Goal: Transaction & Acquisition: Purchase product/service

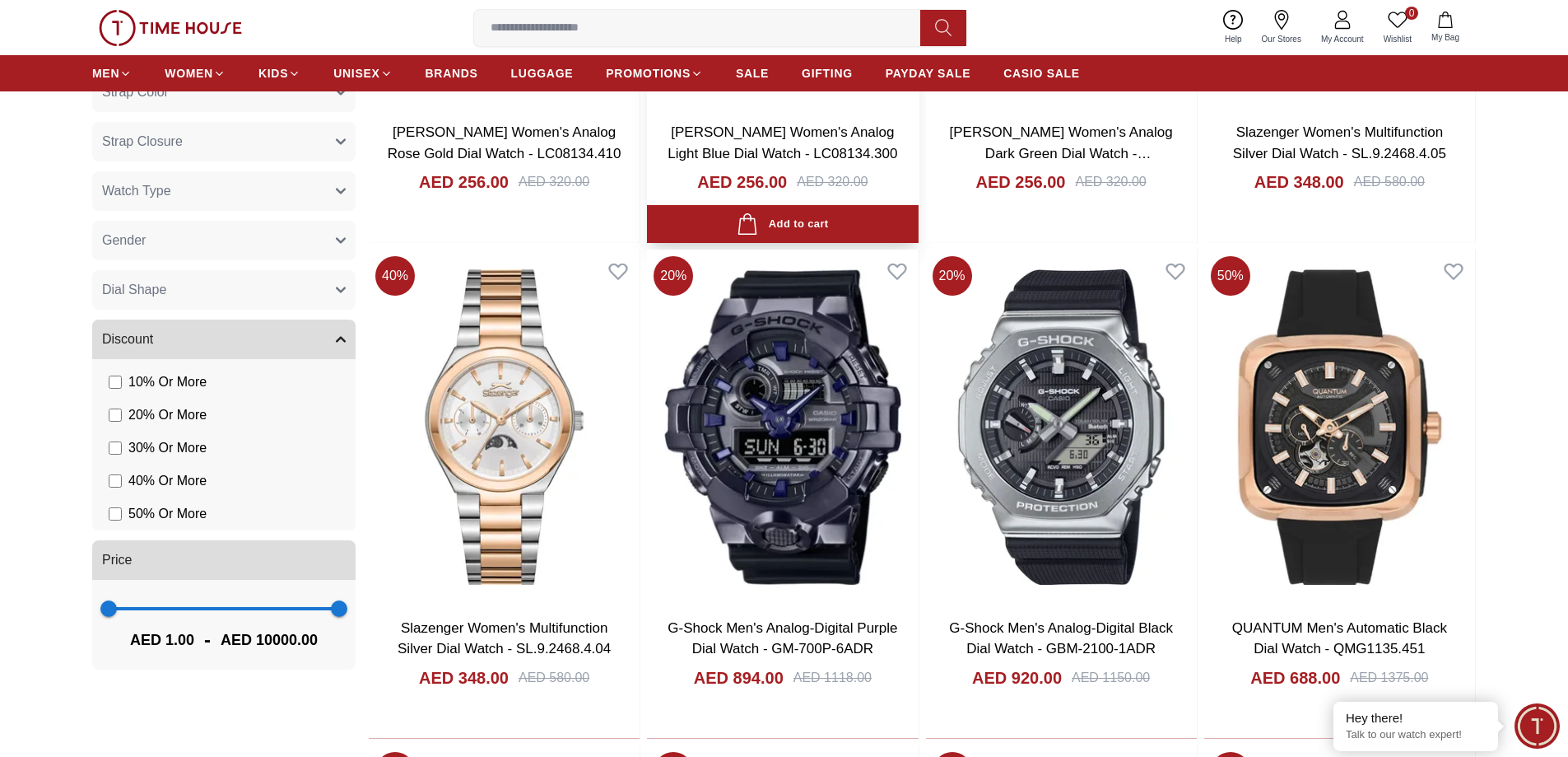
scroll to position [1071, 0]
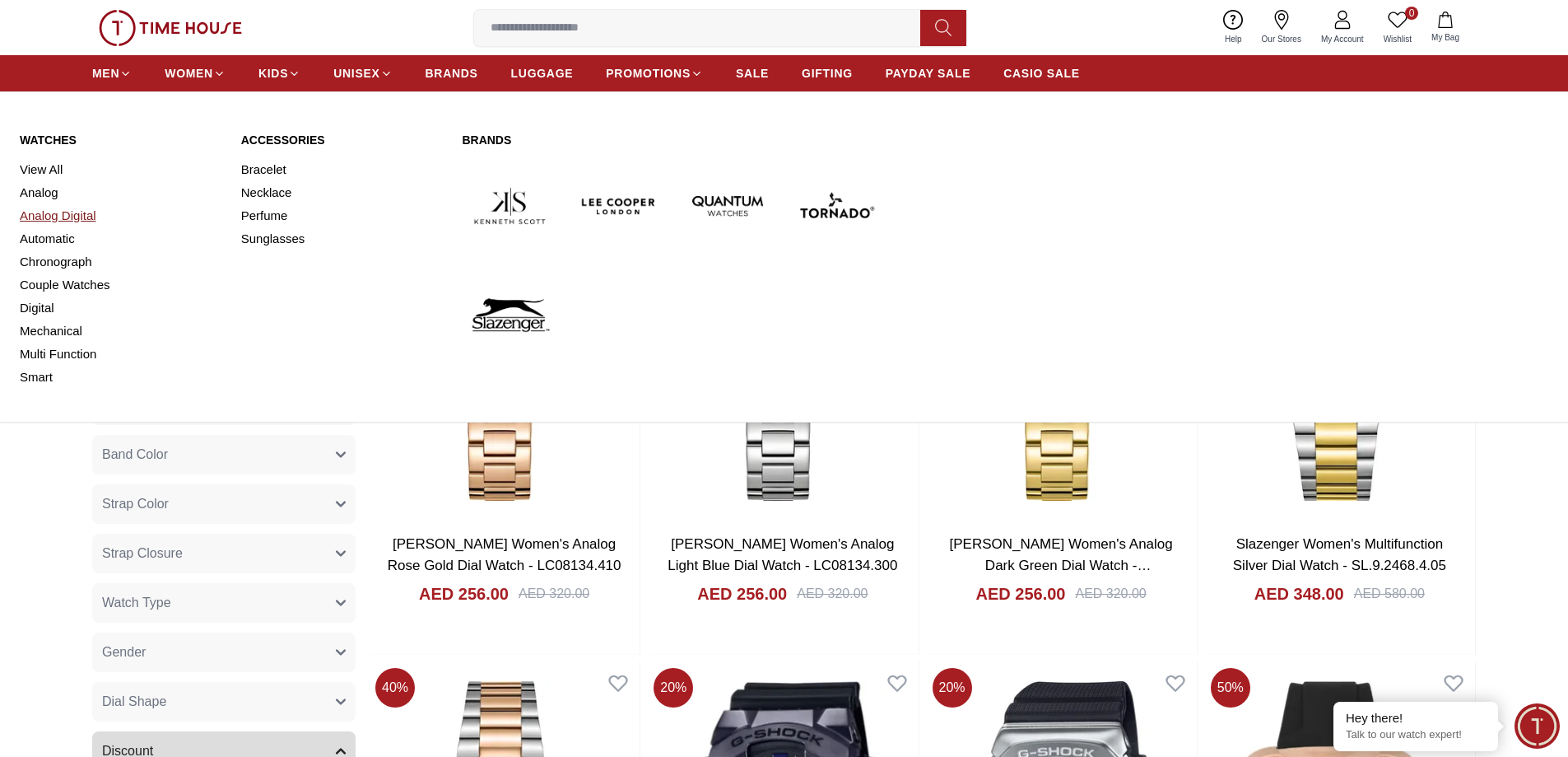
click at [62, 217] on link "Analog Digital" at bounding box center [121, 216] width 202 height 23
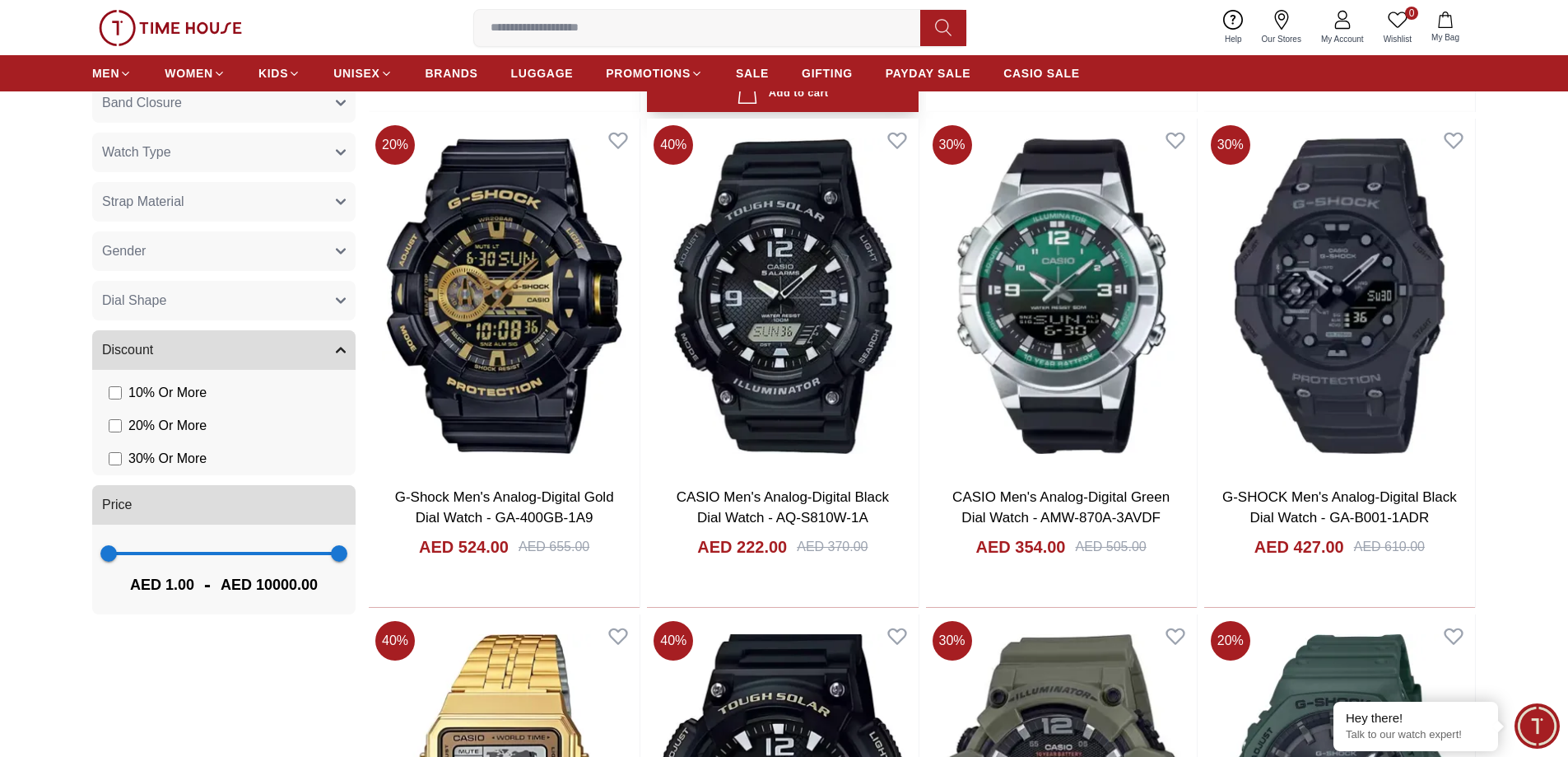
scroll to position [659, 0]
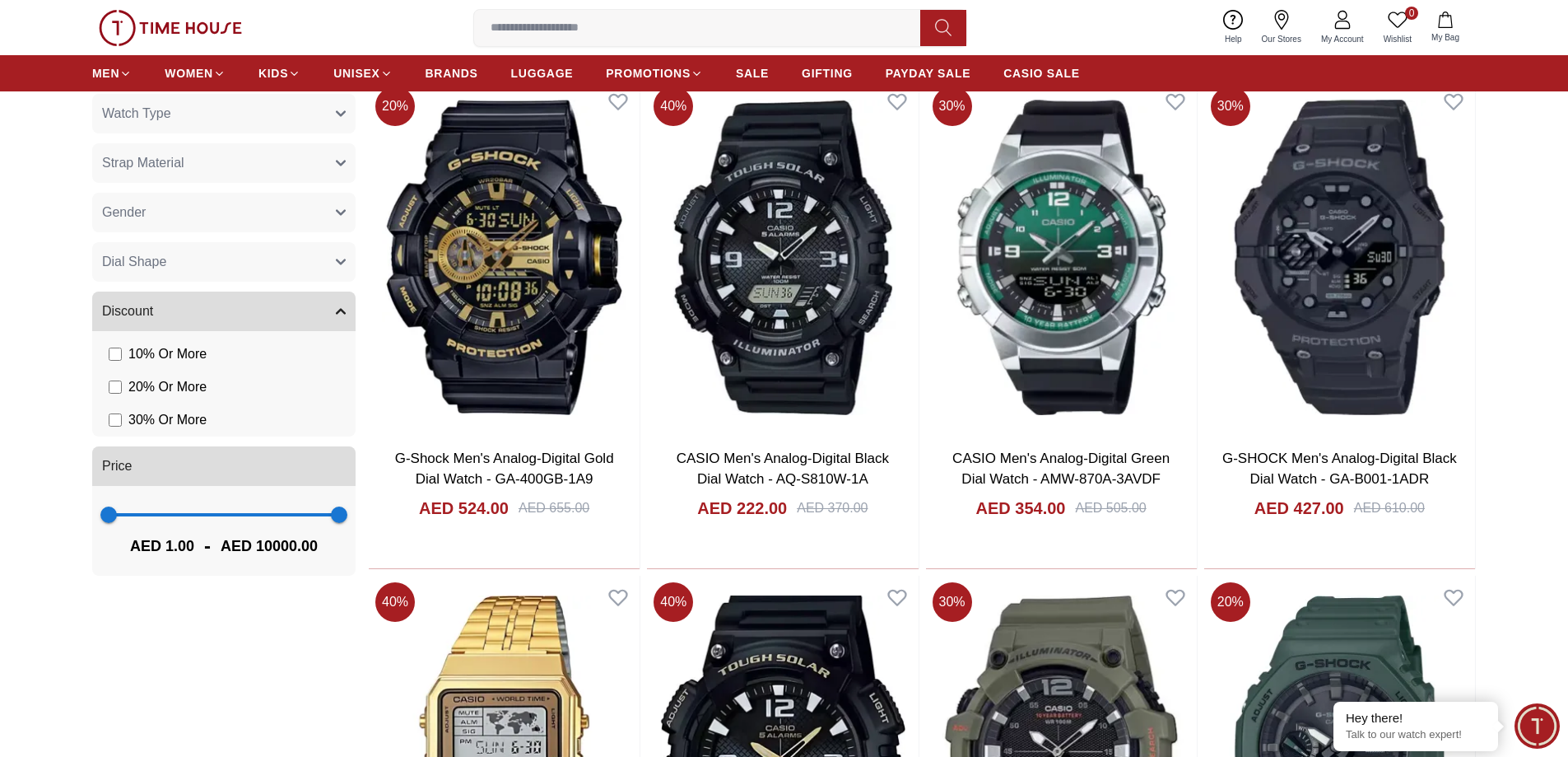
click at [193, 164] on button "Strap Material" at bounding box center [224, 163] width 263 height 39
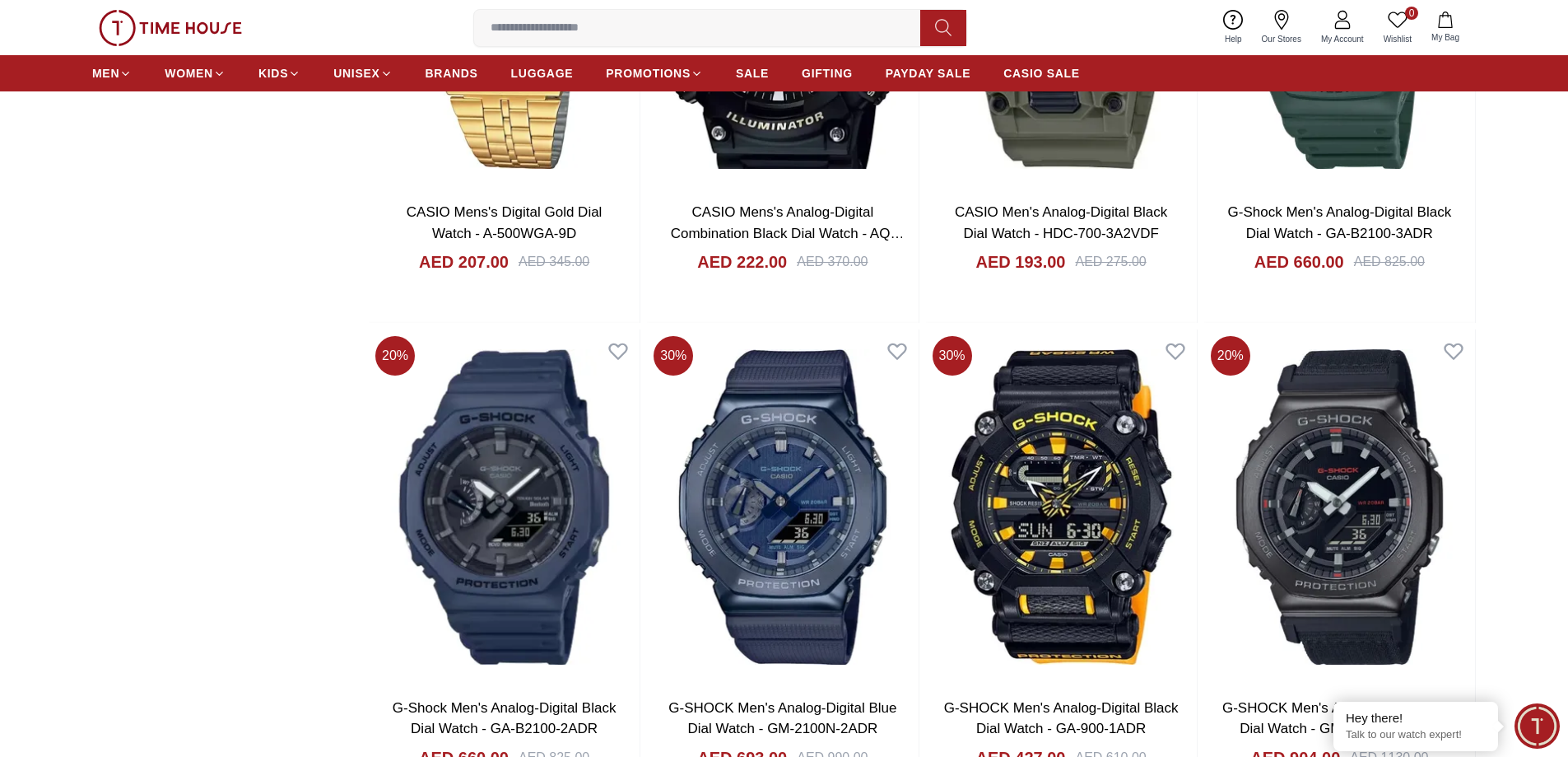
scroll to position [988, 0]
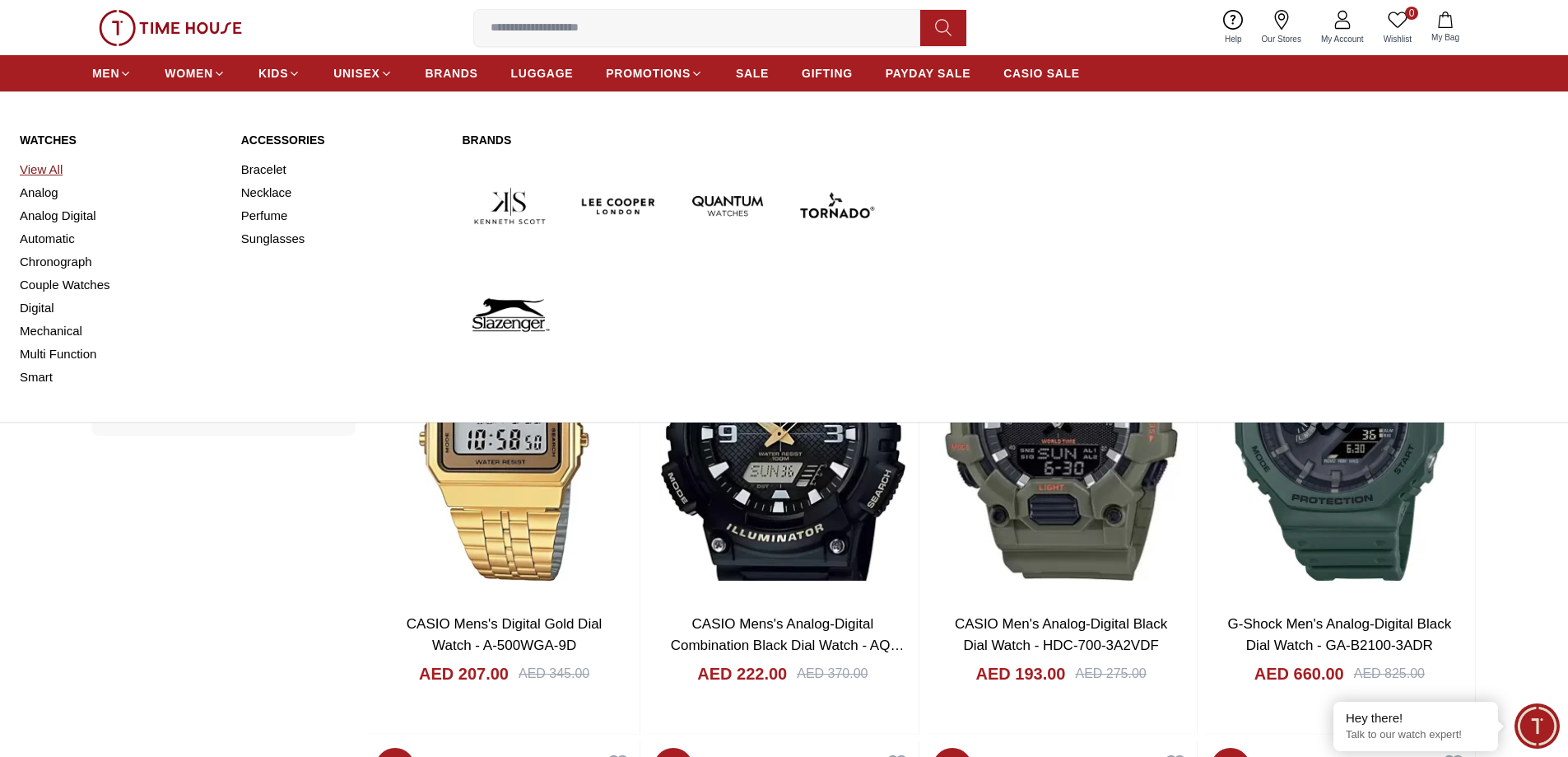
click at [51, 164] on link "View All" at bounding box center [121, 170] width 202 height 23
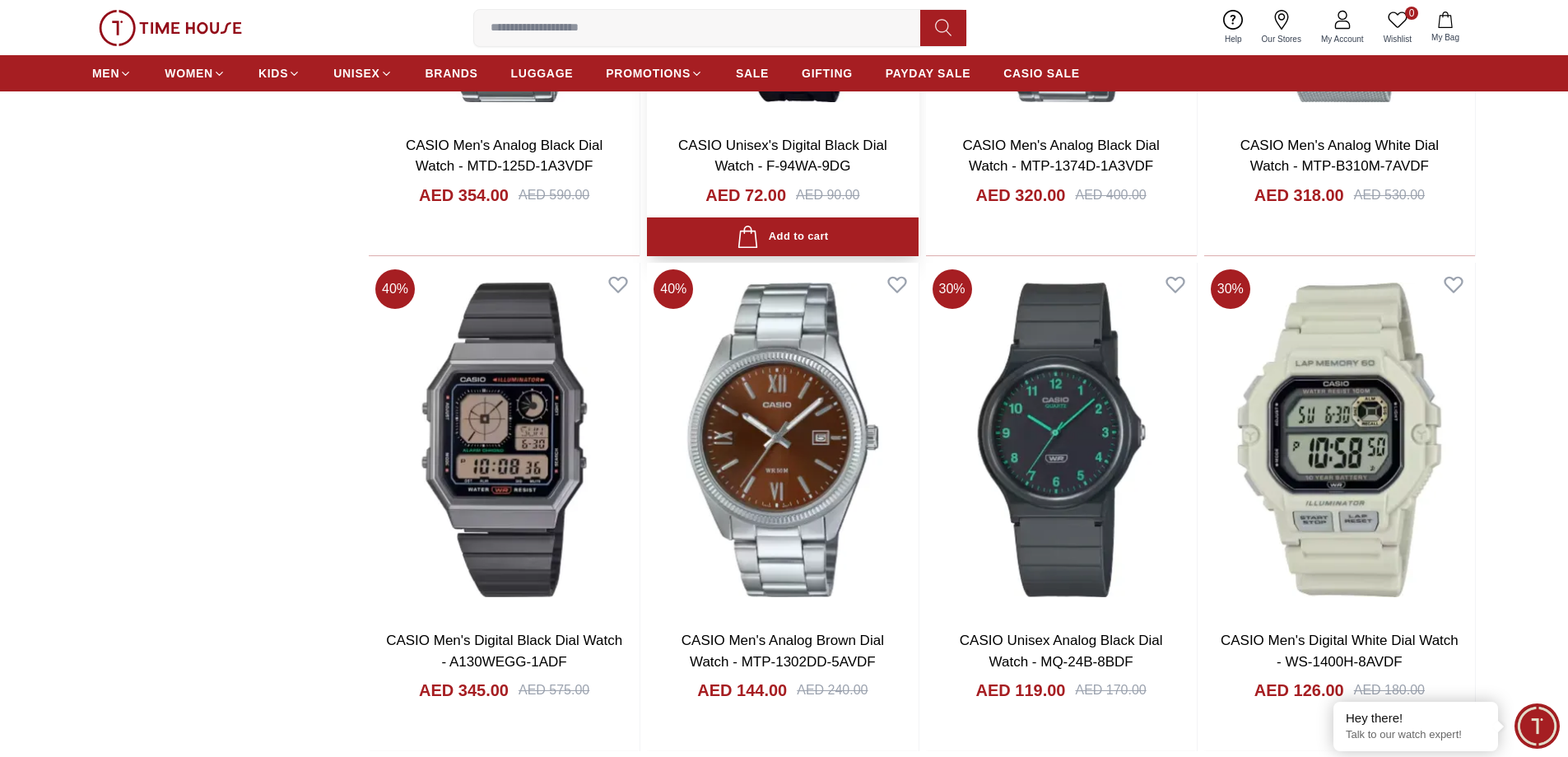
scroll to position [2141, 0]
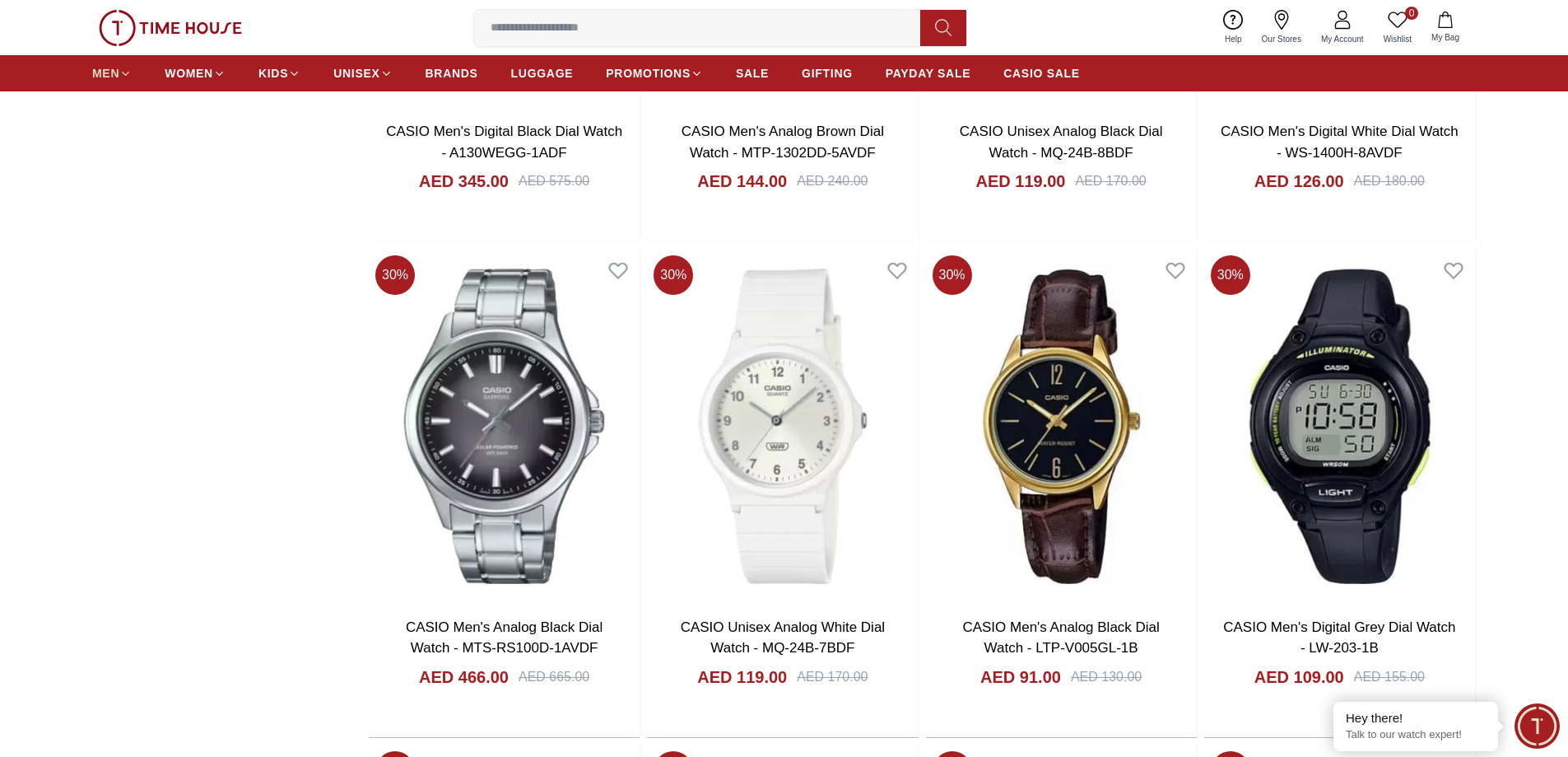
scroll to position [2305, 0]
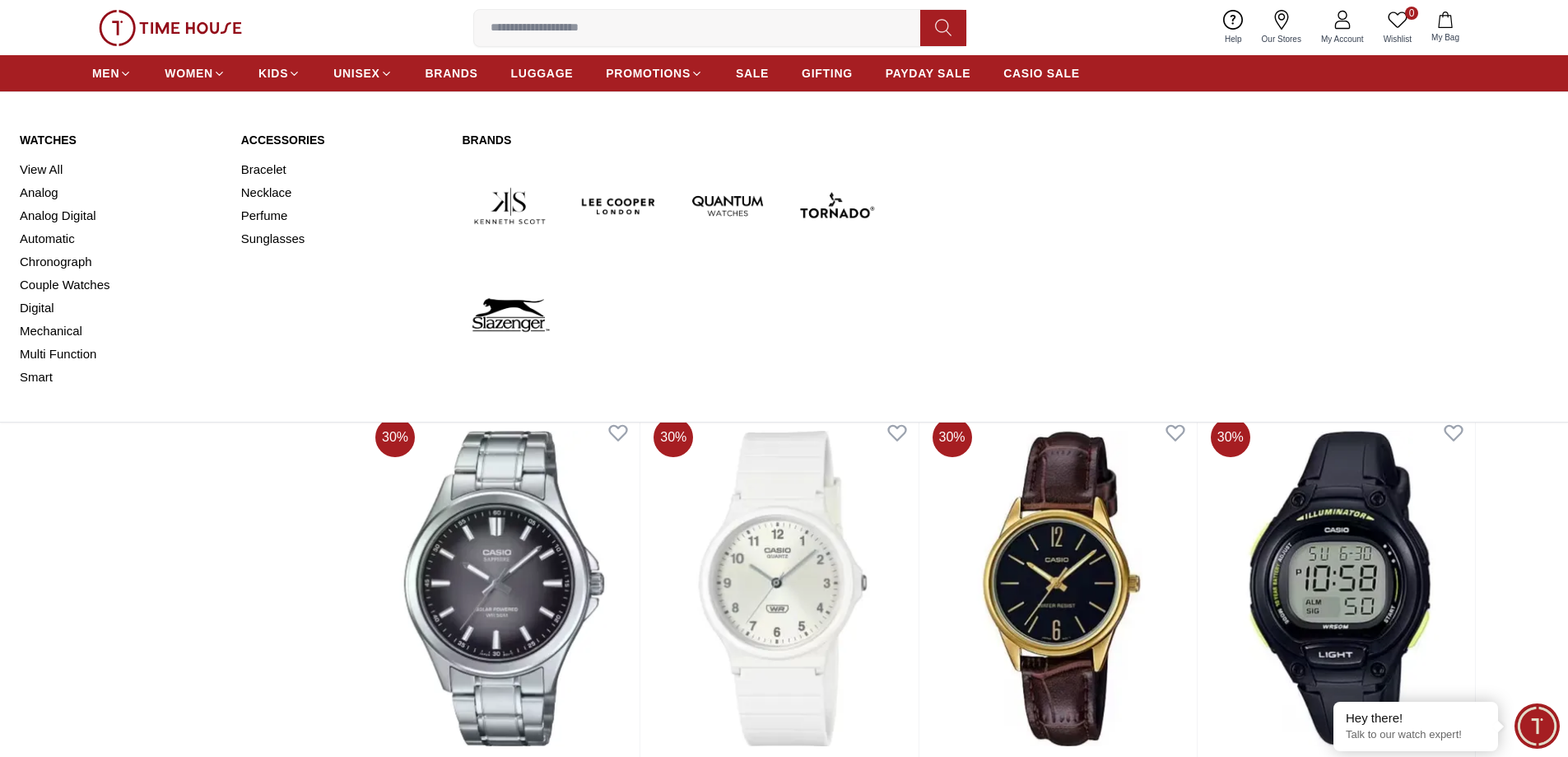
click at [50, 193] on link "Analog" at bounding box center [121, 193] width 202 height 23
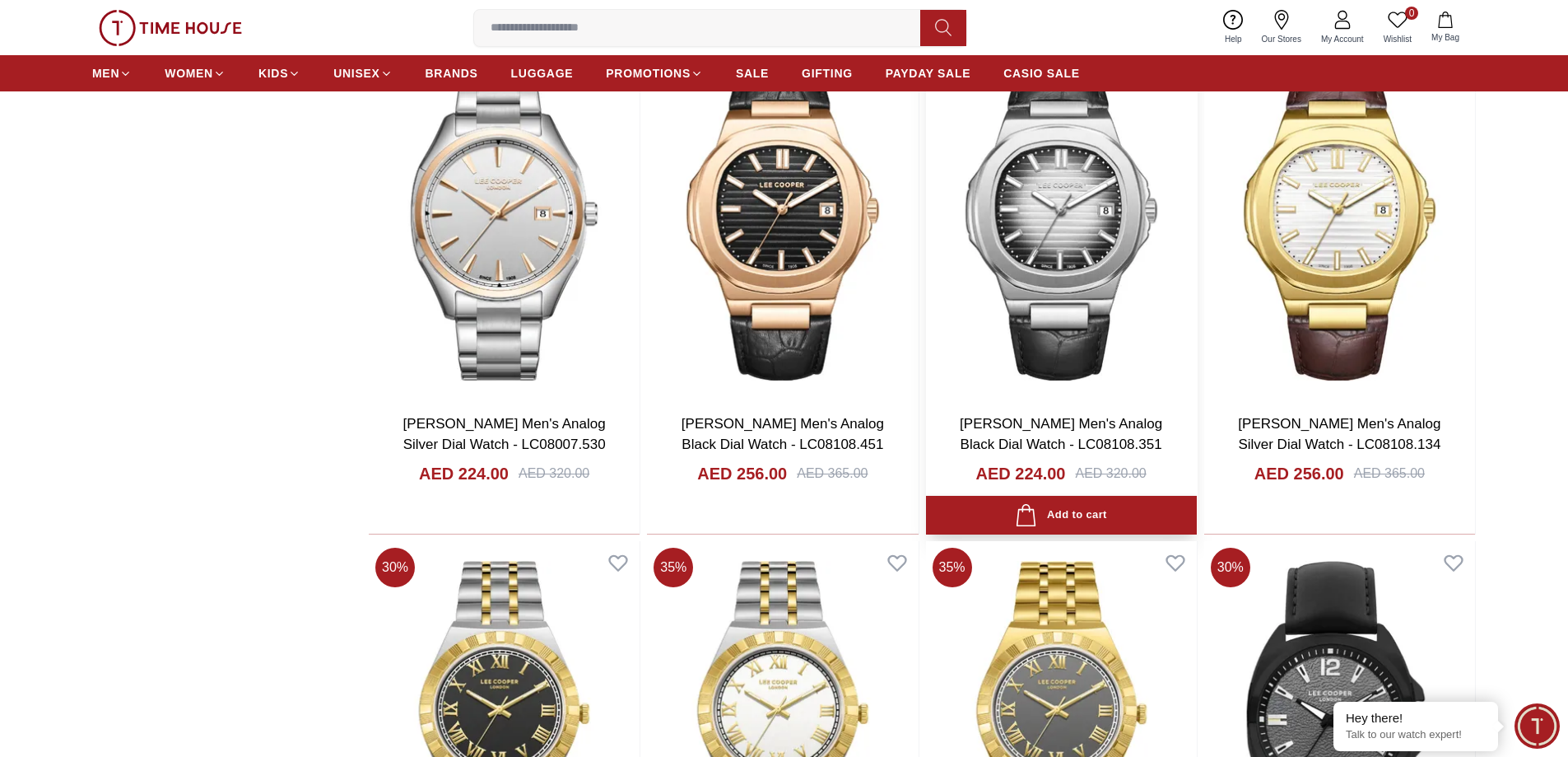
scroll to position [1812, 0]
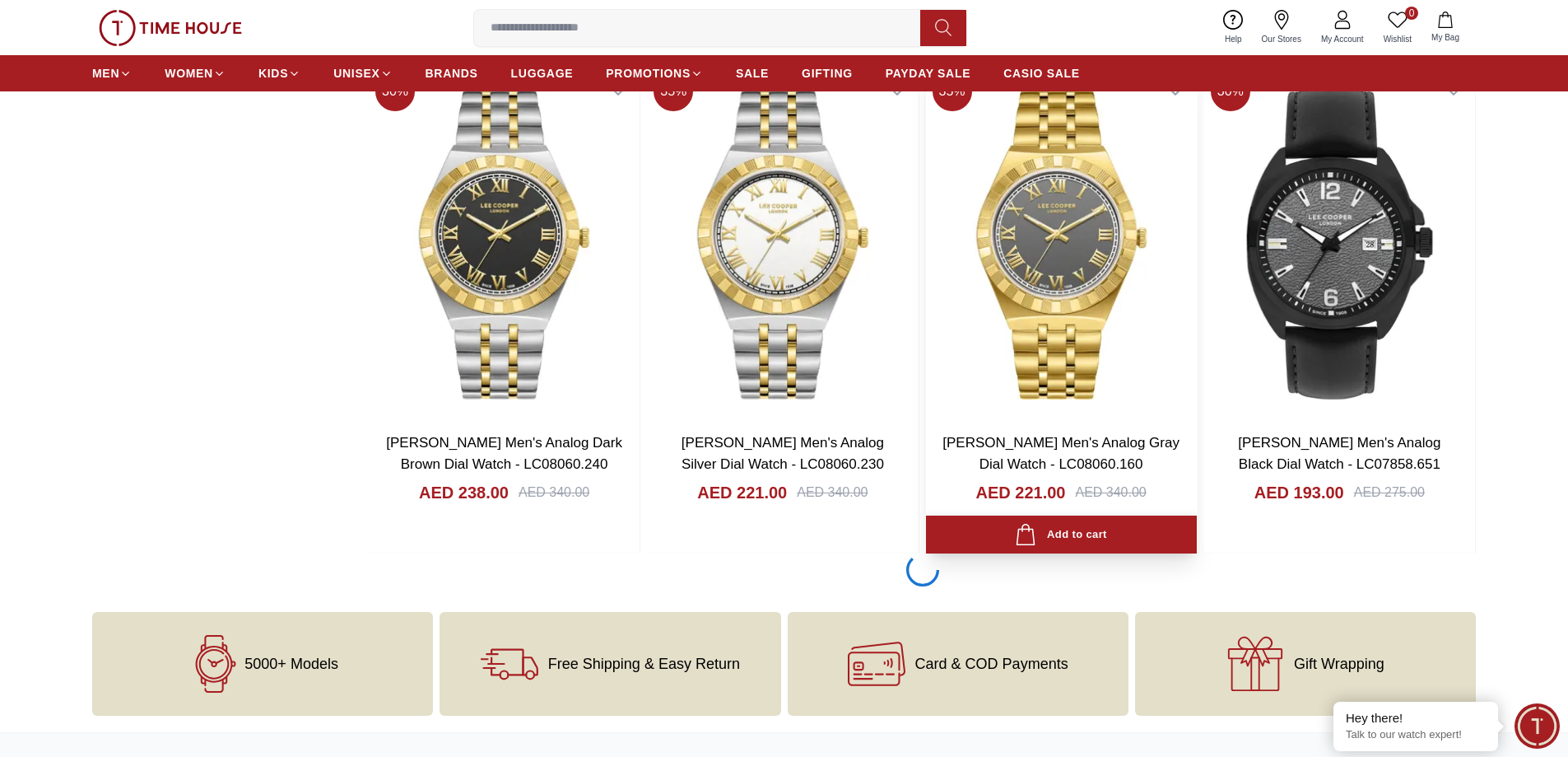
scroll to position [2553, 0]
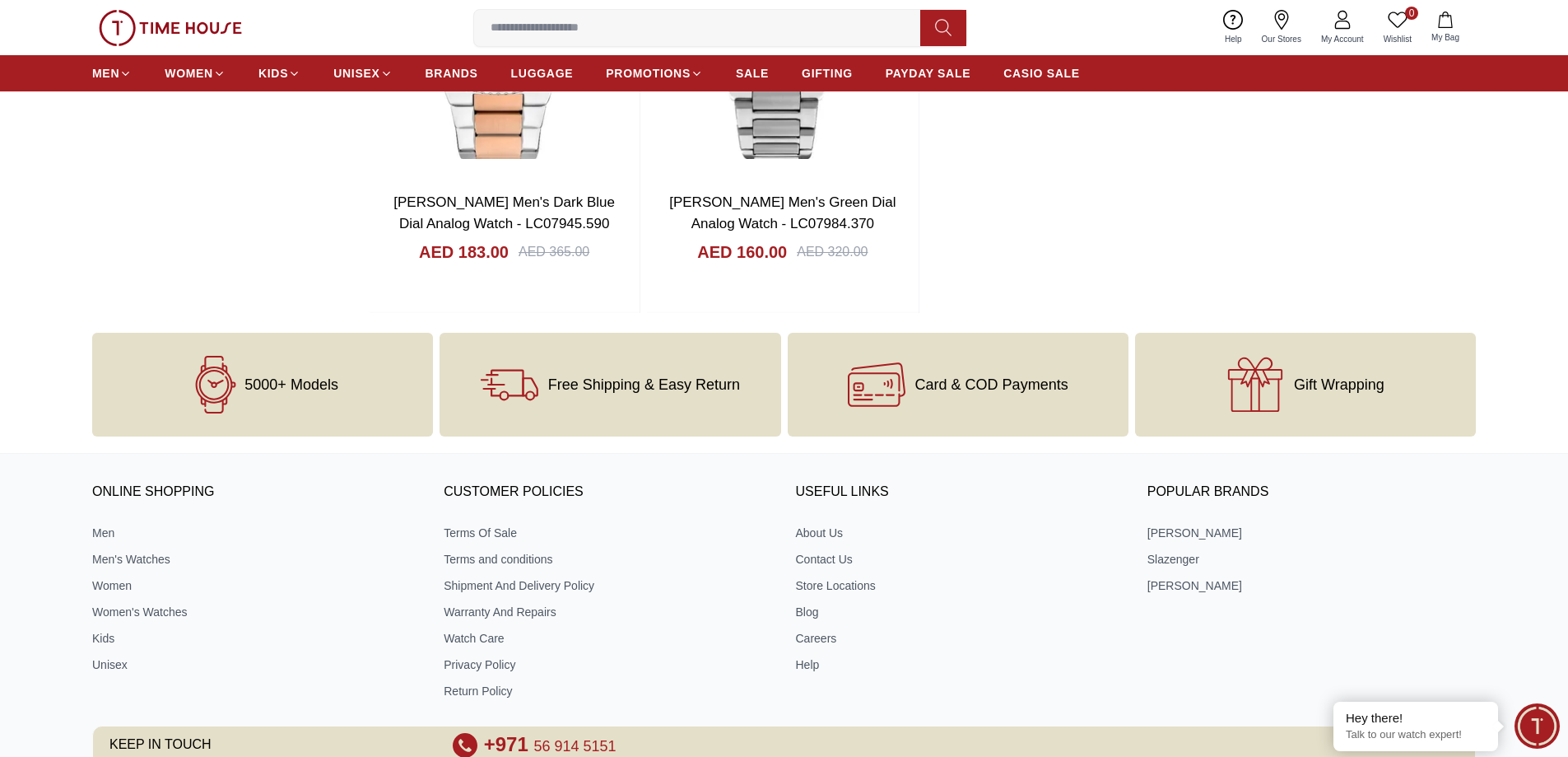
scroll to position [5559, 0]
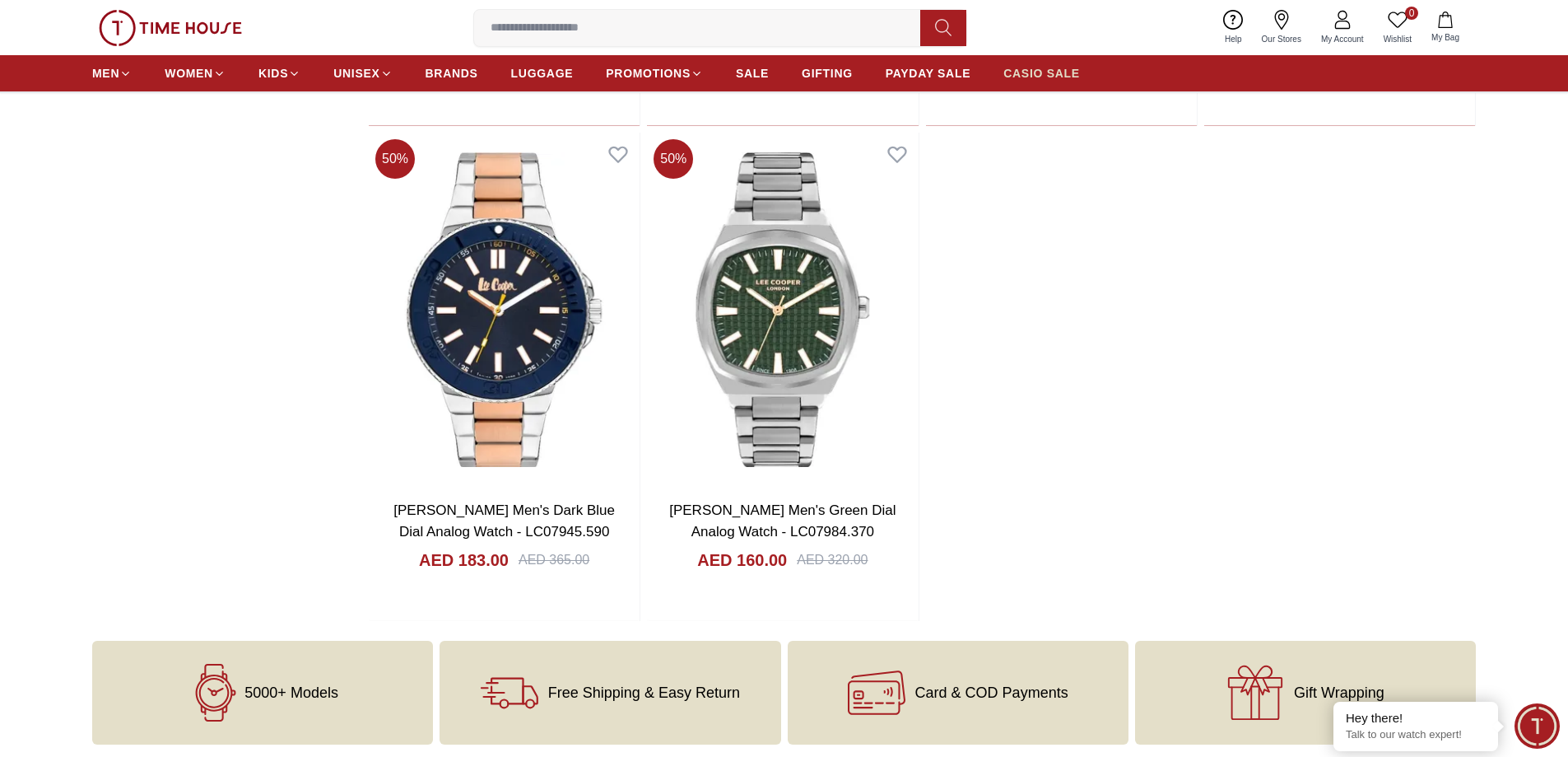
click at [1028, 70] on span "CASIO SALE" at bounding box center [1041, 74] width 76 height 17
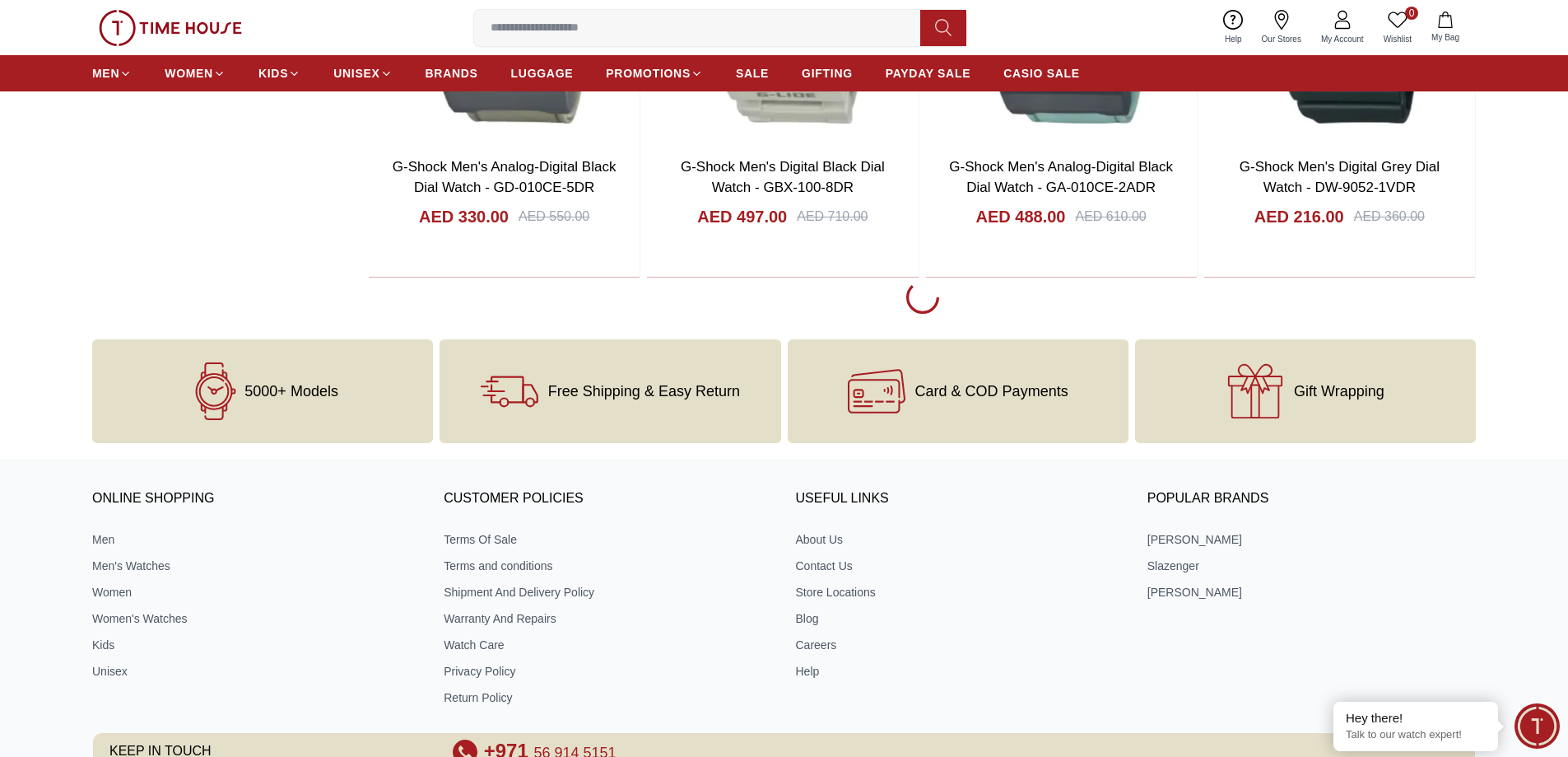
scroll to position [2964, 0]
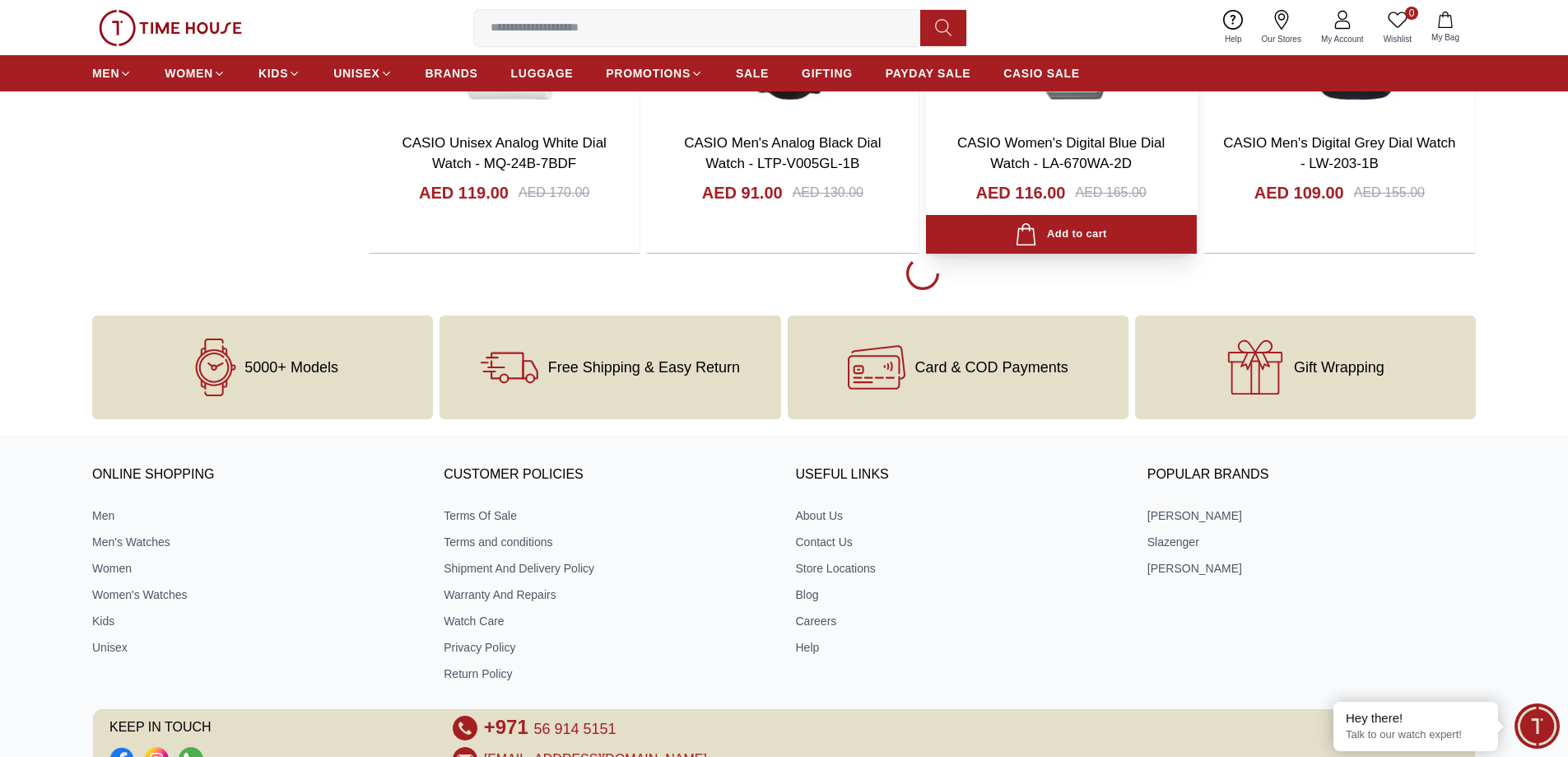
scroll to position [5434, 0]
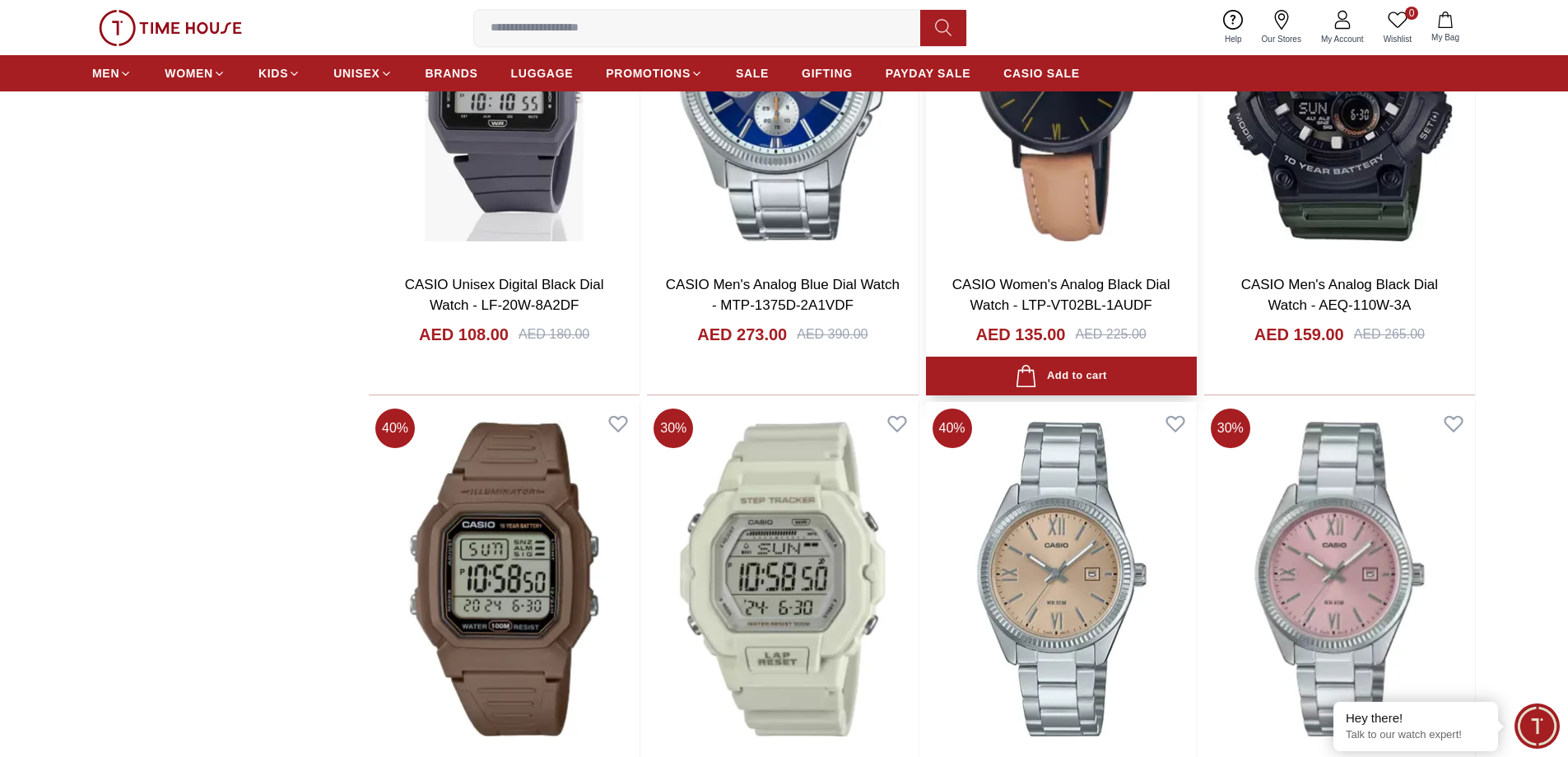
scroll to position [6340, 0]
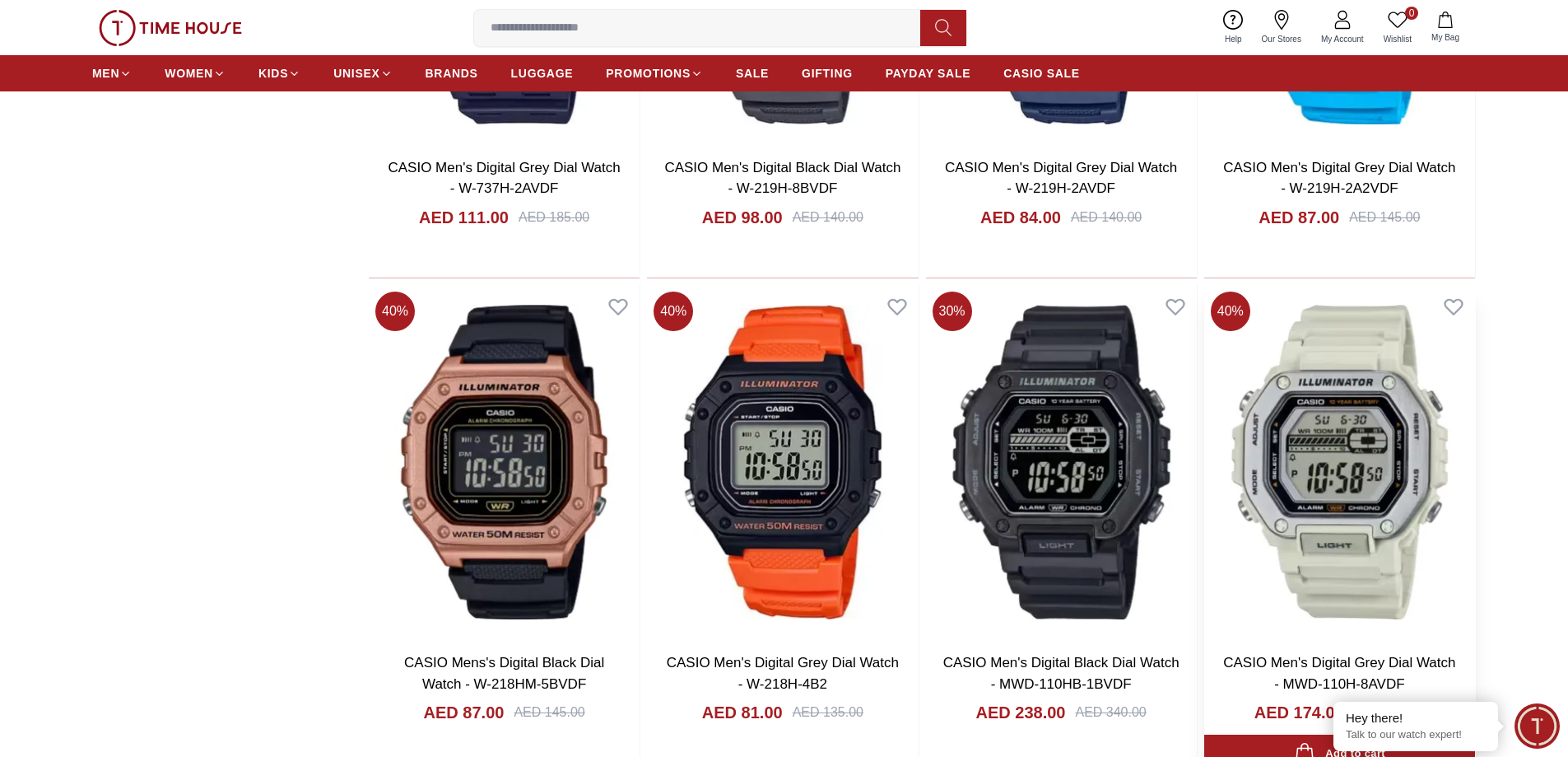
scroll to position [8563, 0]
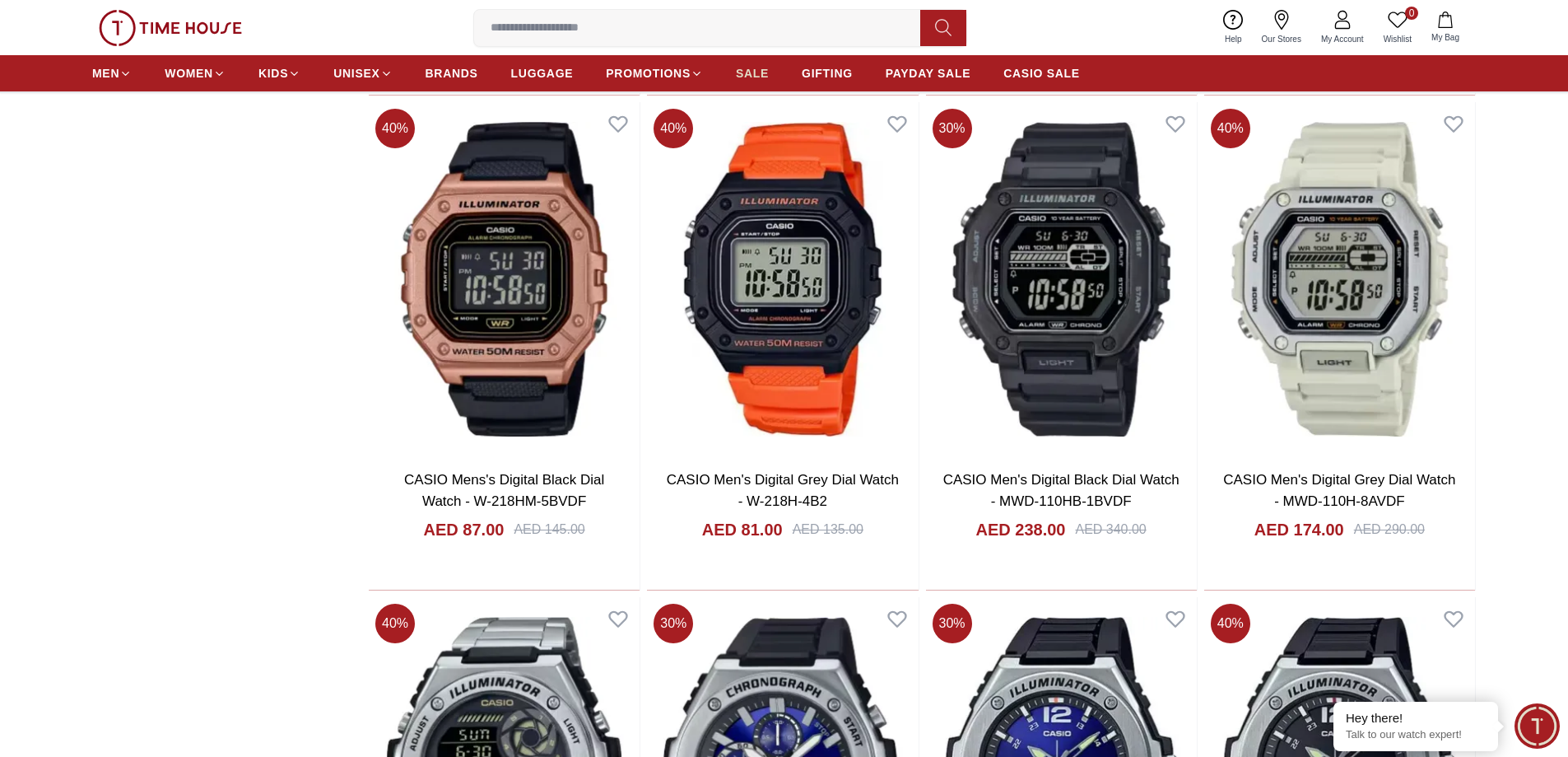
click at [758, 76] on span "SALE" at bounding box center [752, 74] width 33 height 17
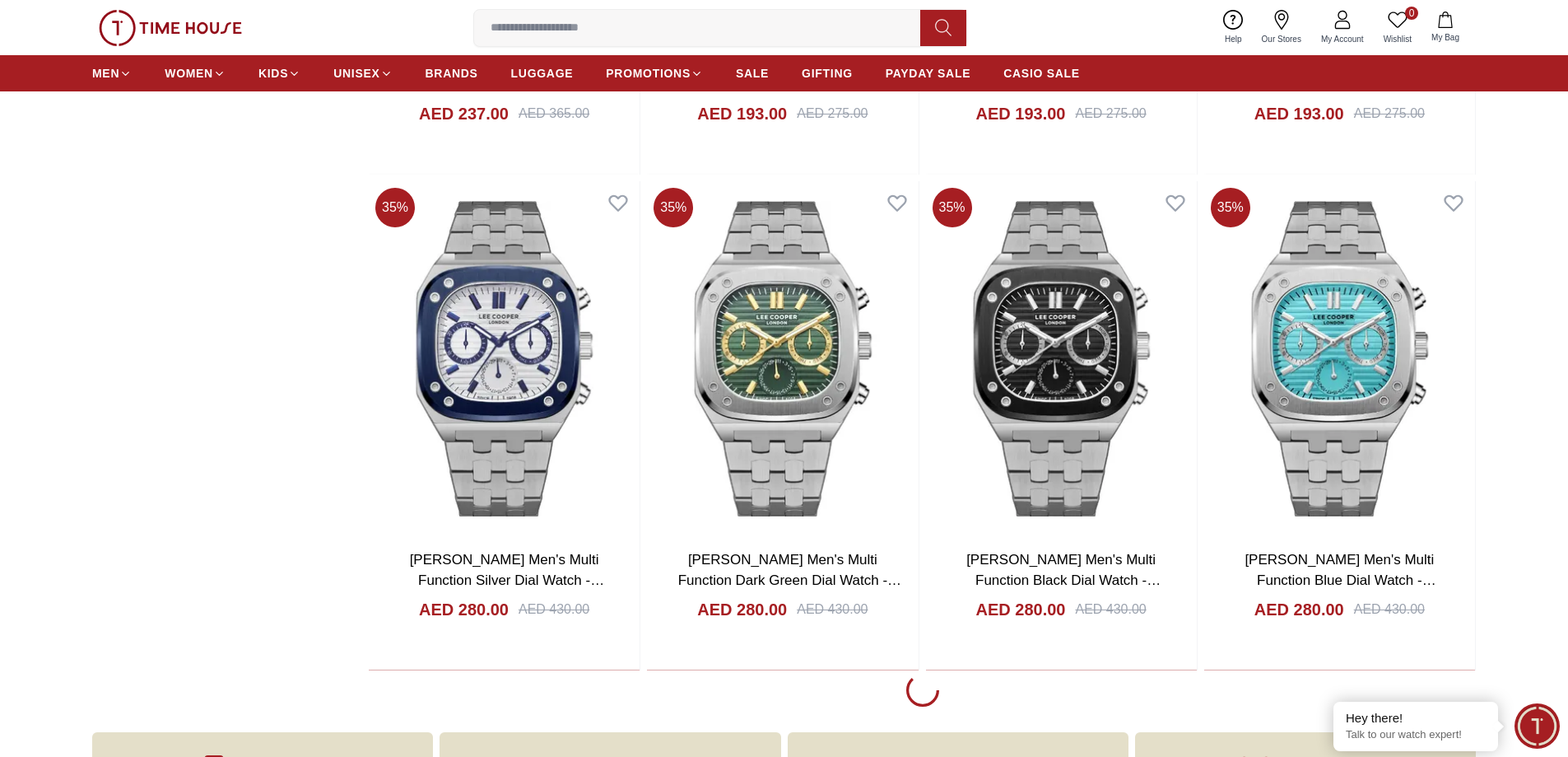
scroll to position [2717, 0]
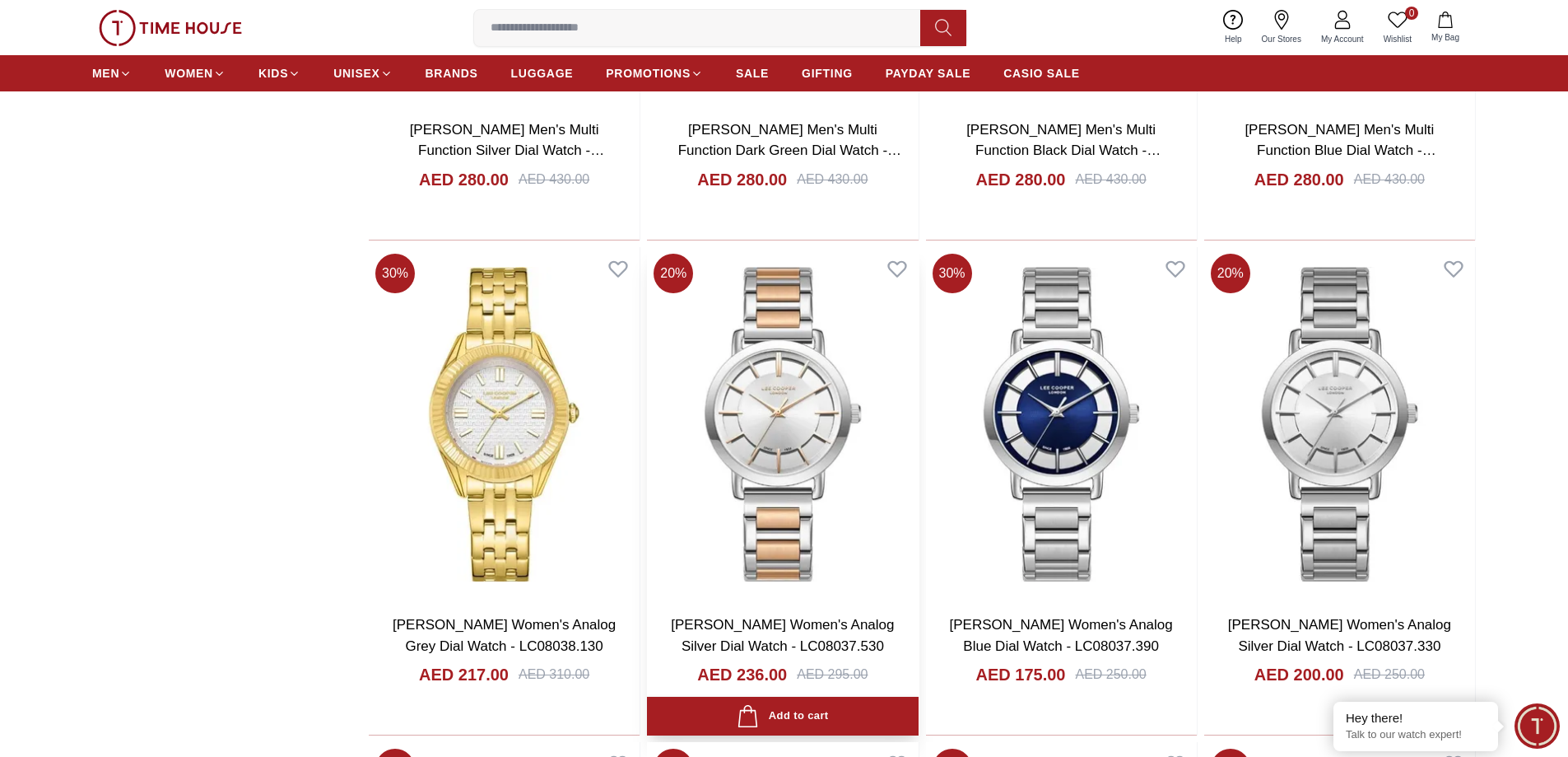
scroll to position [3046, 0]
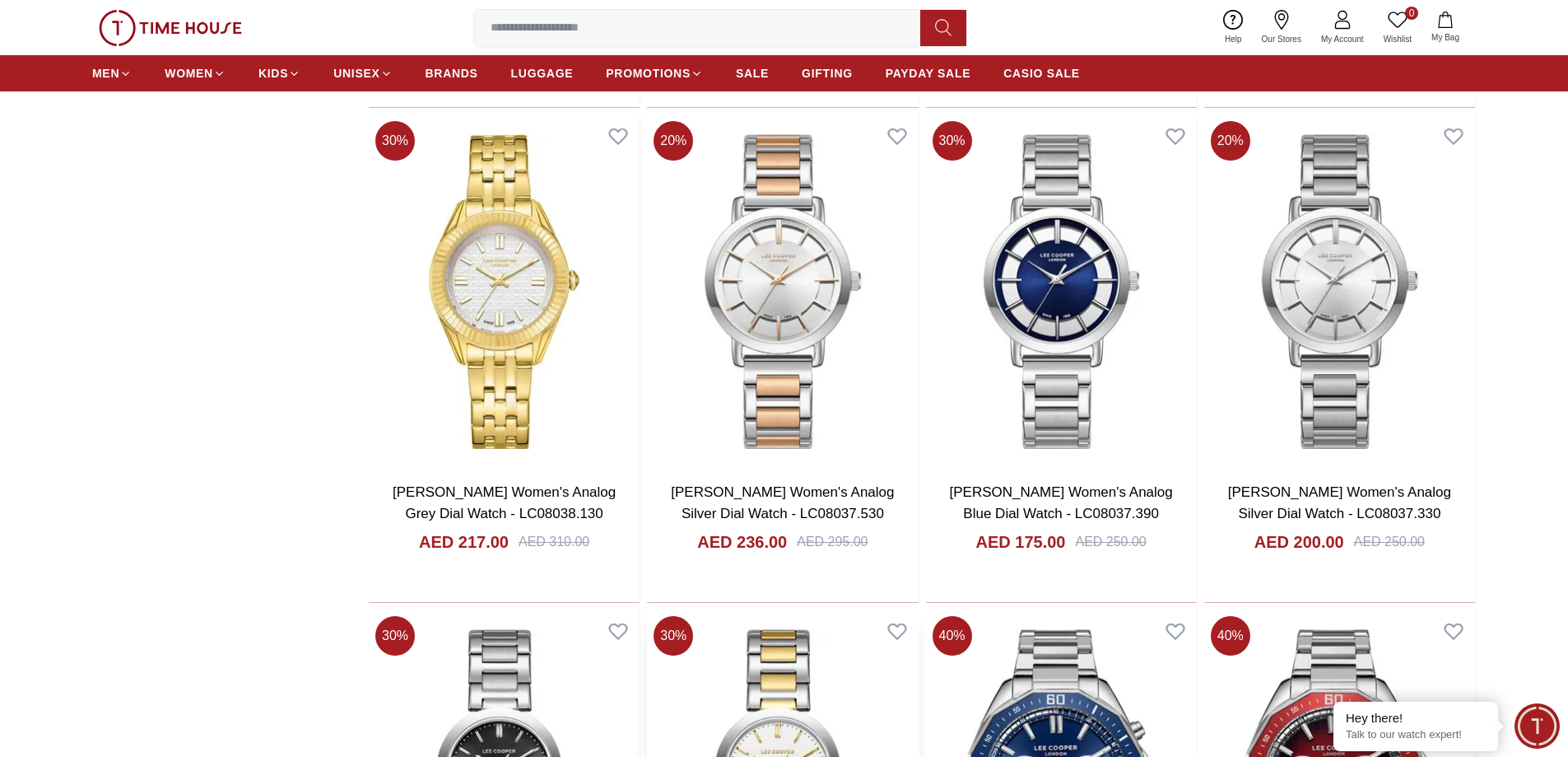
scroll to position [3211, 0]
